Goal: Transaction & Acquisition: Purchase product/service

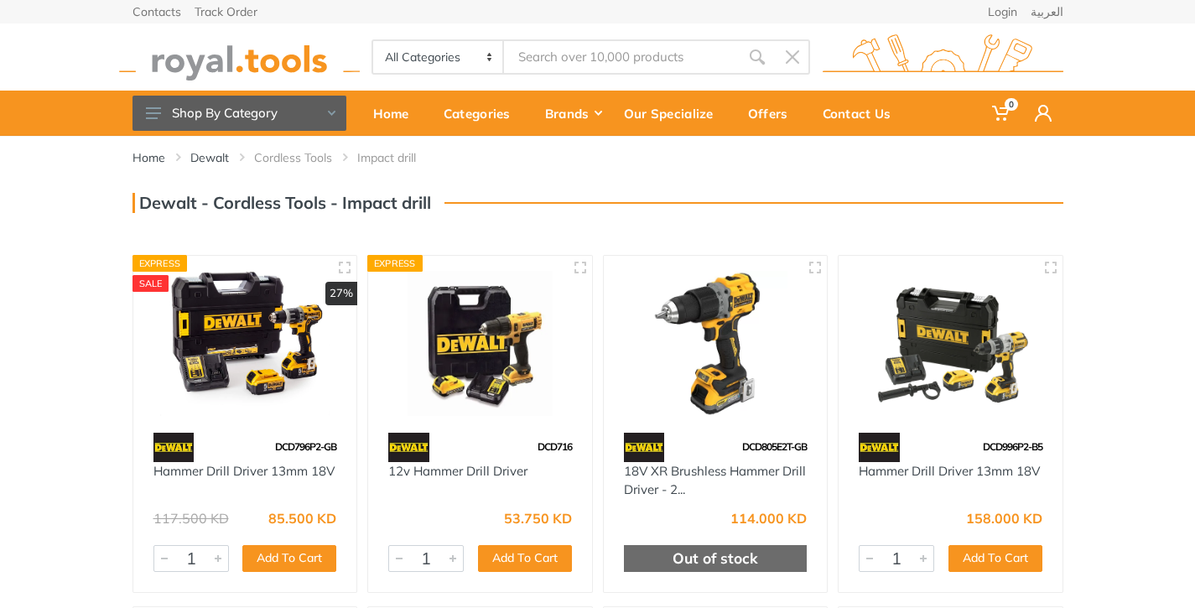
type input "s"
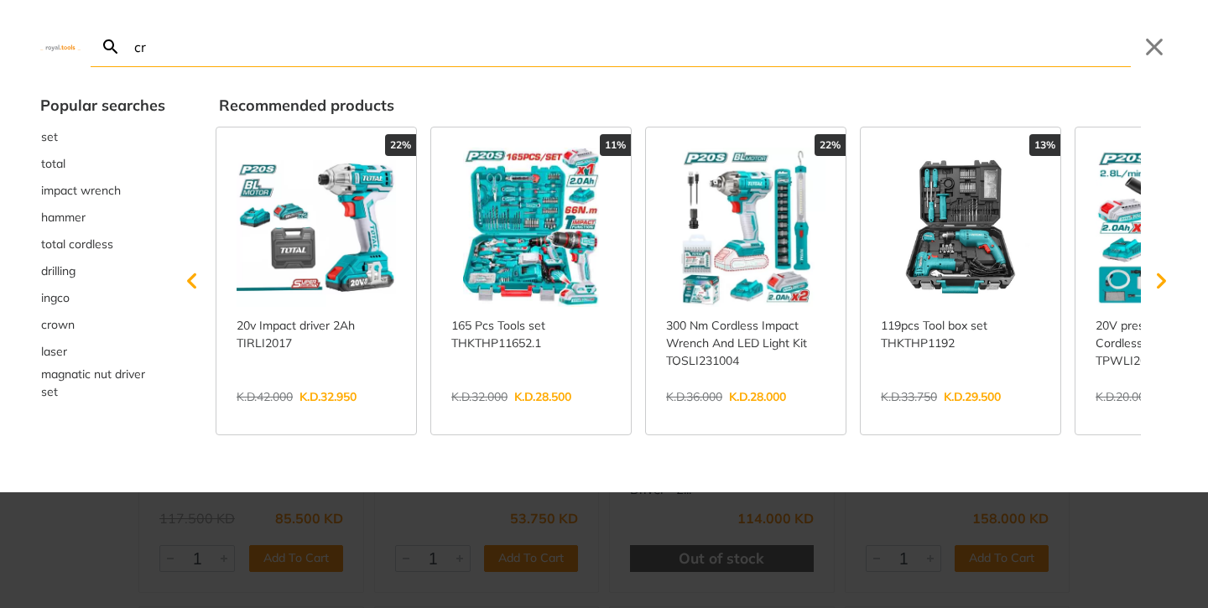
type input "cre"
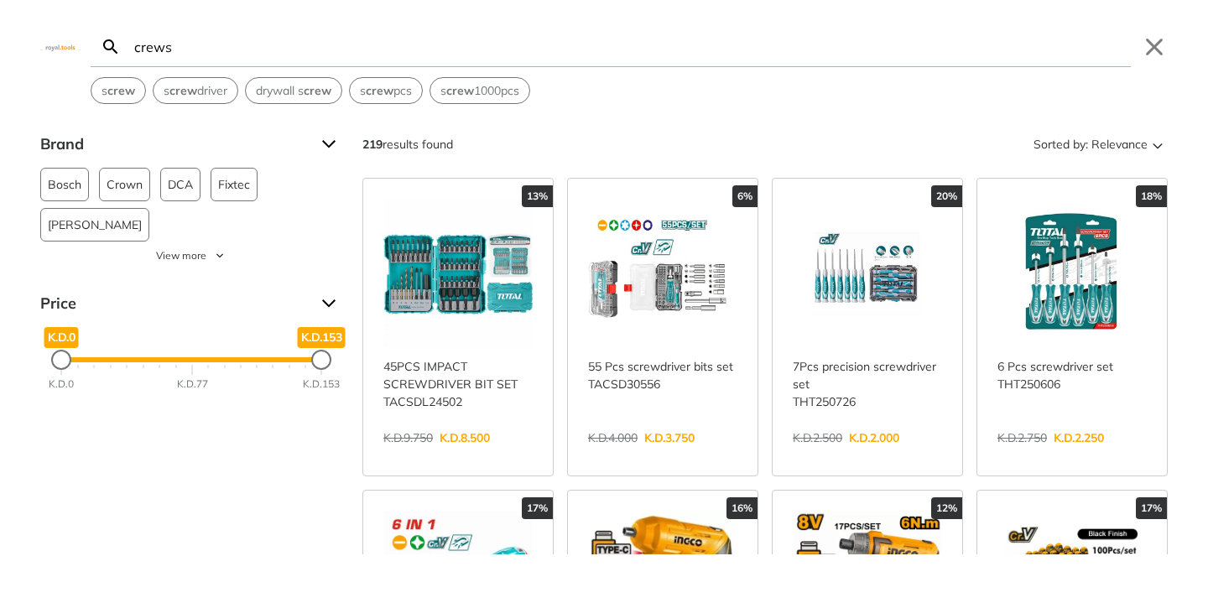
type input "crews"
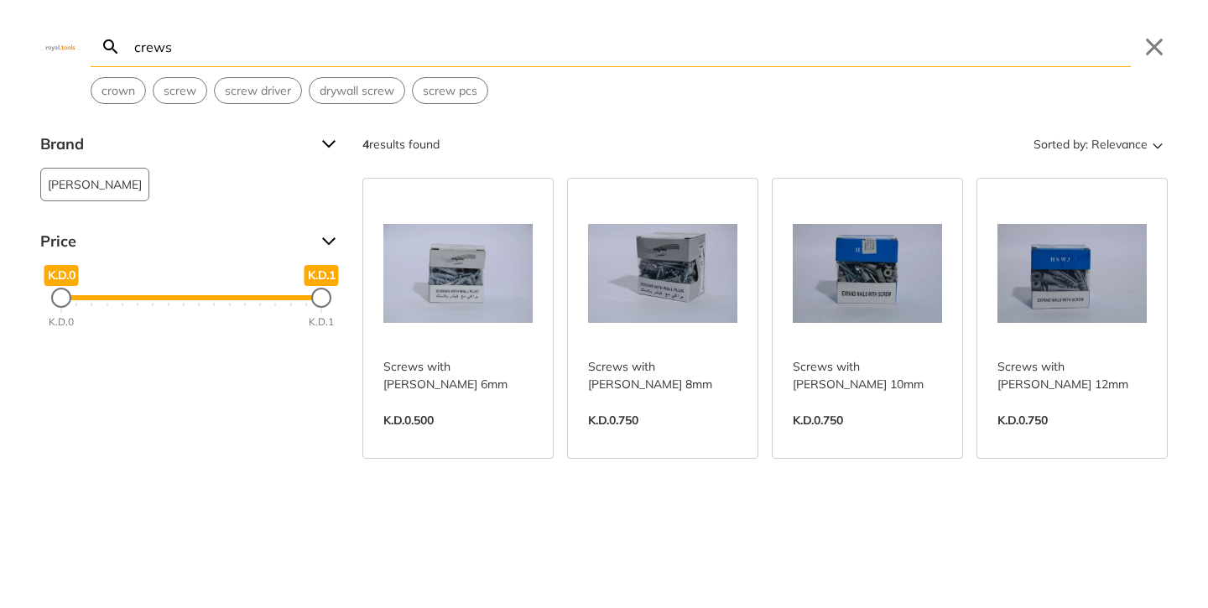
click at [421, 438] on link "View more →" at bounding box center [457, 438] width 149 height 0
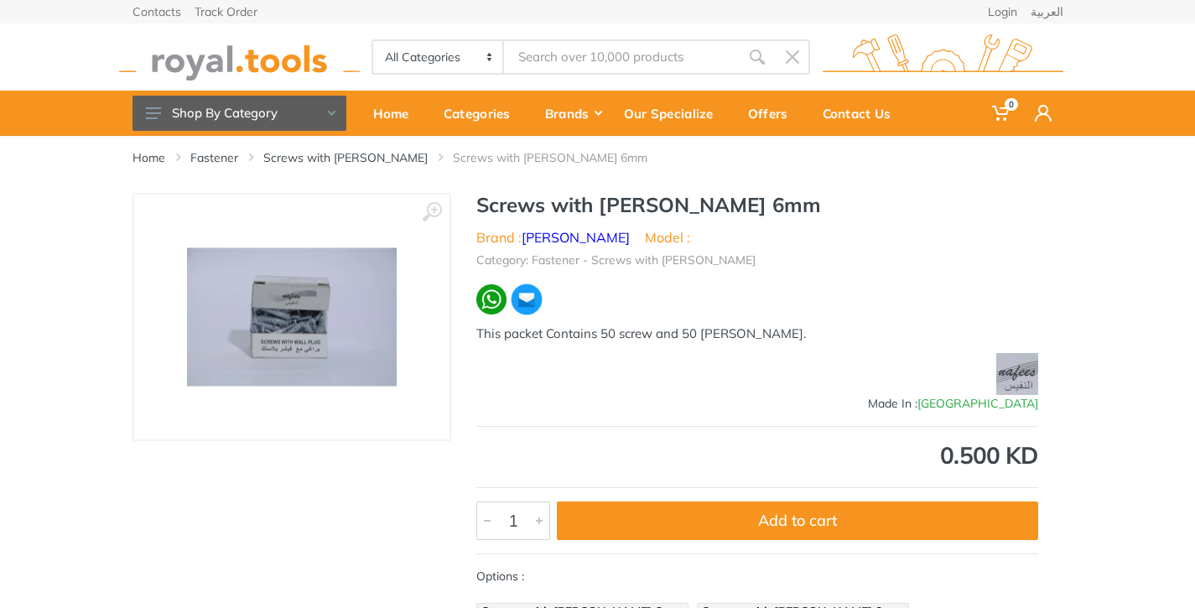
click at [312, 310] on img at bounding box center [292, 317] width 210 height 138
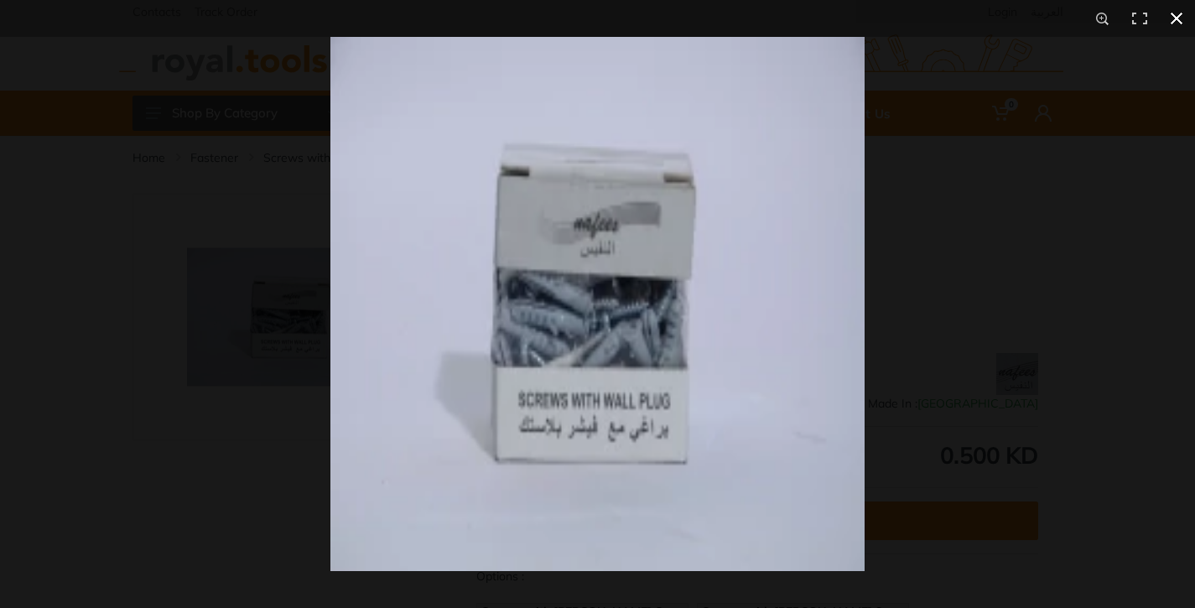
click at [222, 285] on div at bounding box center [597, 304] width 1195 height 608
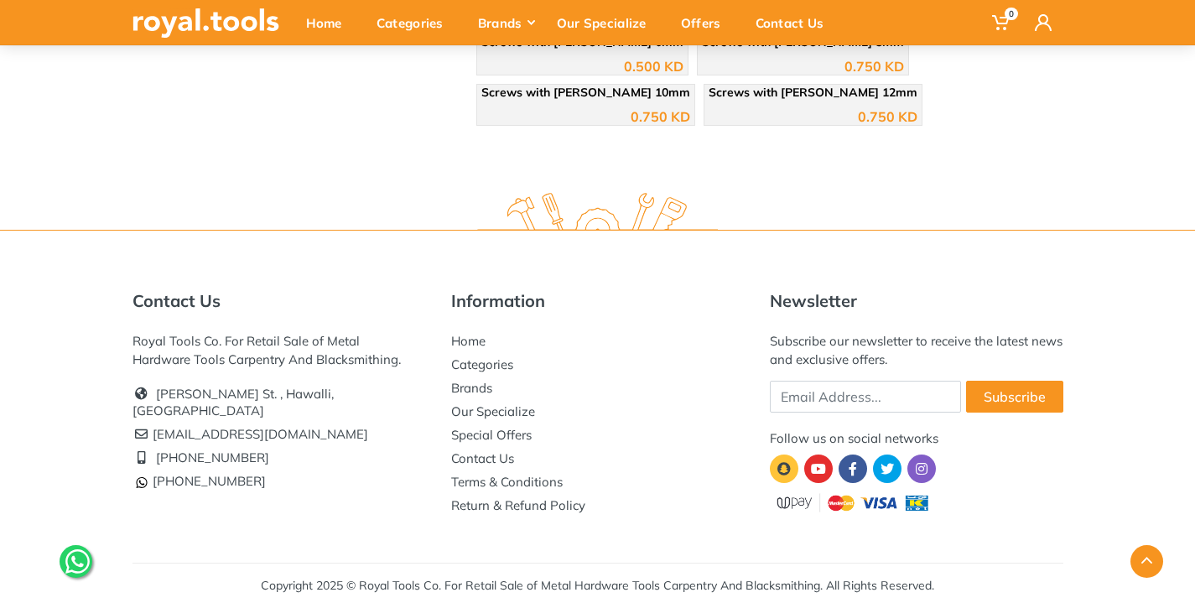
scroll to position [570, 0]
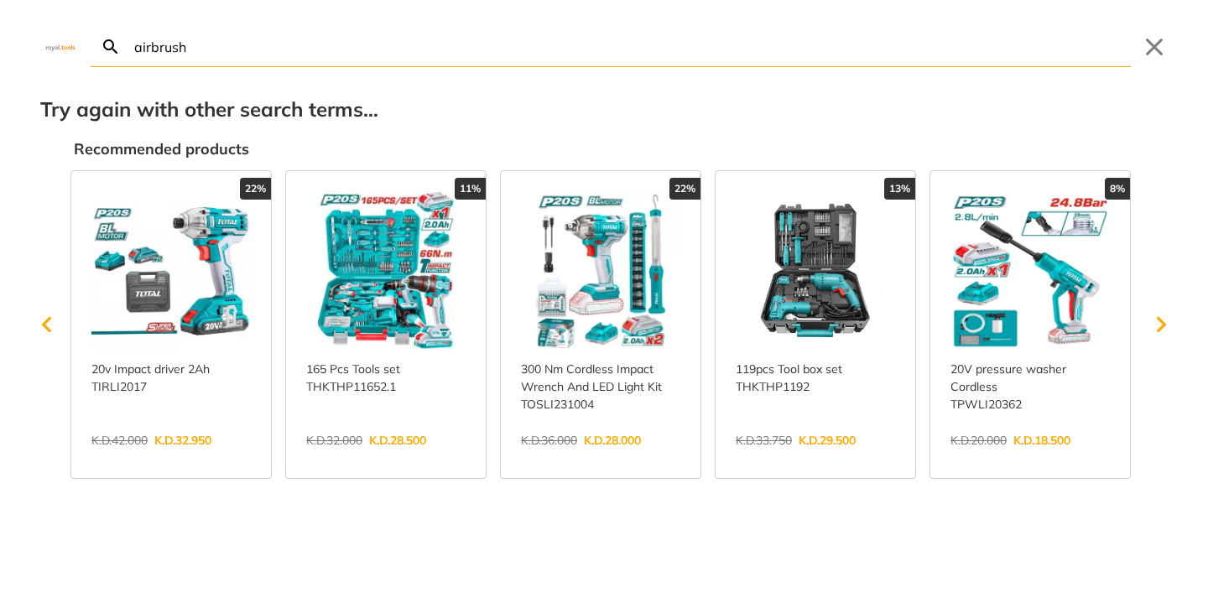
type input "airbrush"
click at [1039, 458] on link "View more →" at bounding box center [1029, 458] width 159 height 0
